Goal: Find specific page/section: Find specific page/section

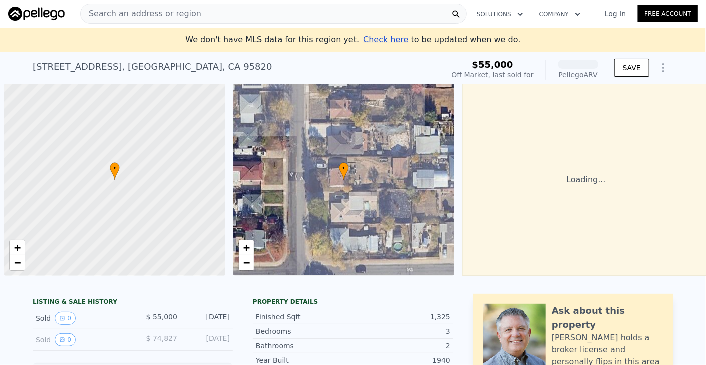
scroll to position [0, 4]
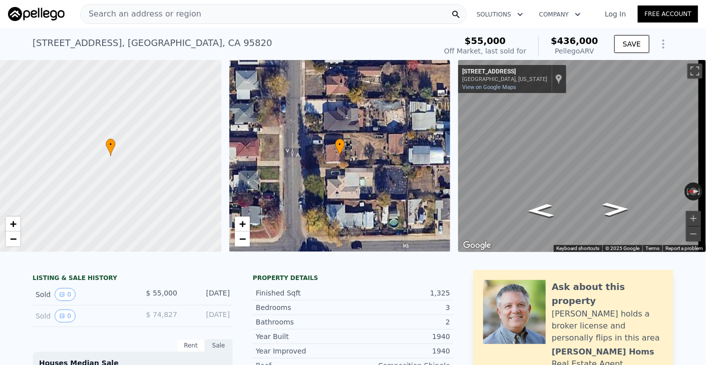
click at [206, 12] on div "Search an address or region" at bounding box center [273, 14] width 386 height 20
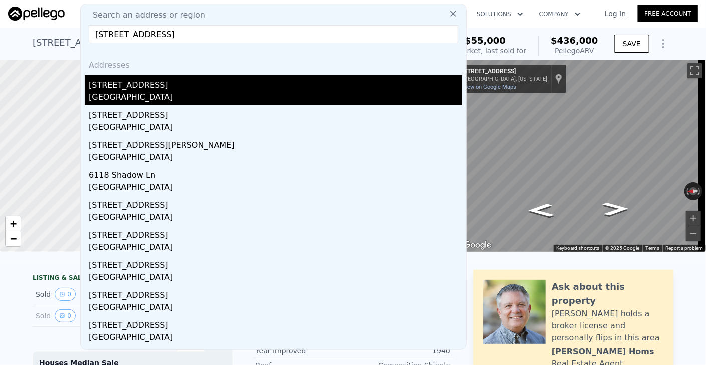
type input "[STREET_ADDRESS]"
click at [138, 87] on div "[STREET_ADDRESS]" at bounding box center [275, 84] width 373 height 16
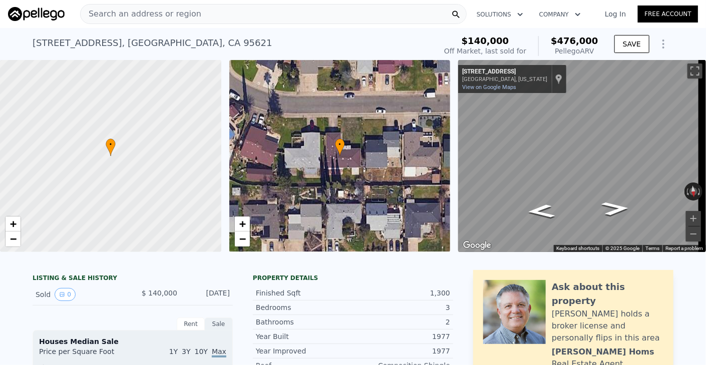
click at [192, 13] on div "Search an address or region" at bounding box center [273, 14] width 386 height 20
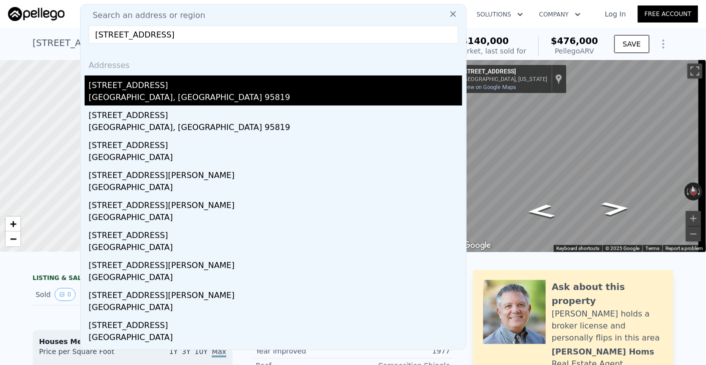
type input "[STREET_ADDRESS]"
click at [137, 94] on div "[GEOGRAPHIC_DATA], [GEOGRAPHIC_DATA] 95819" at bounding box center [275, 99] width 373 height 14
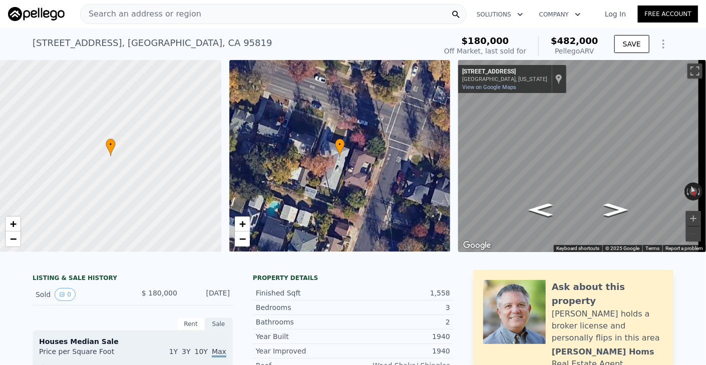
click at [405, 8] on div "Search an address or region" at bounding box center [273, 14] width 386 height 20
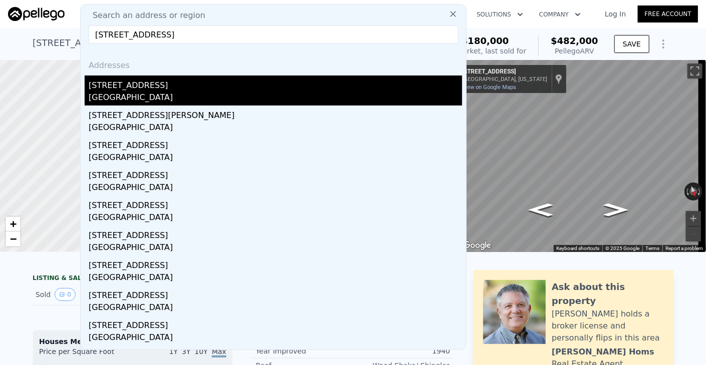
type input "[STREET_ADDRESS]"
click at [146, 92] on div "[GEOGRAPHIC_DATA]" at bounding box center [275, 99] width 373 height 14
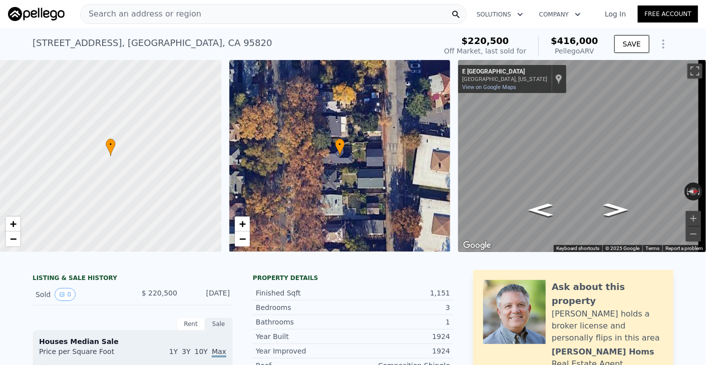
click at [204, 14] on div "Search an address or region" at bounding box center [273, 14] width 386 height 20
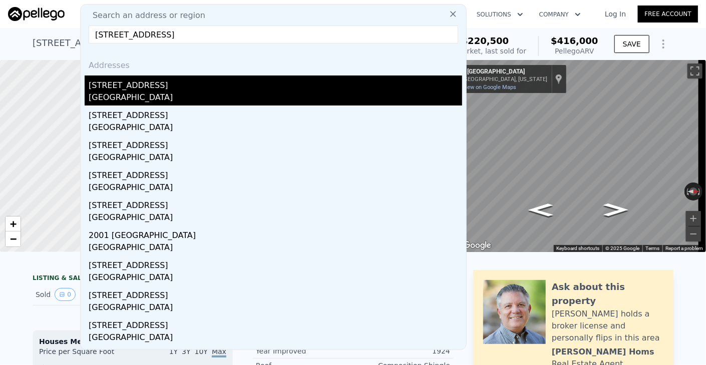
type input "[STREET_ADDRESS]"
click at [139, 84] on div "[STREET_ADDRESS]" at bounding box center [275, 84] width 373 height 16
